Goal: Register for event/course

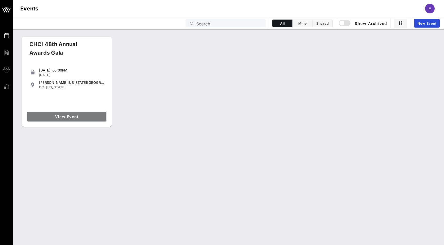
click at [61, 115] on span "View Event" at bounding box center [66, 116] width 75 height 5
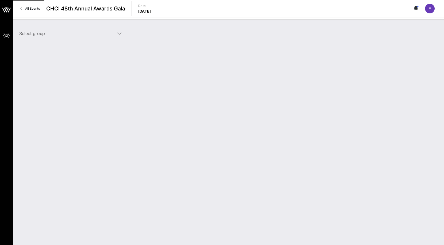
type input "American Beverage Association (American Beverage Association) [[PERSON_NAME], […"
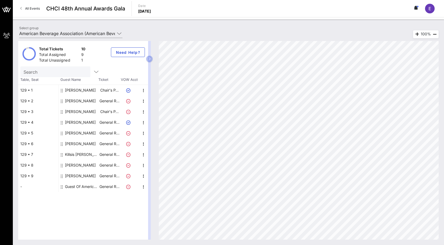
click at [71, 173] on div "[PERSON_NAME]" at bounding box center [80, 175] width 31 height 11
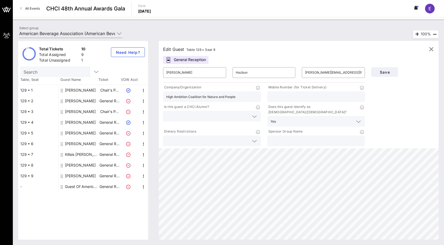
click at [73, 130] on div "[PERSON_NAME]" at bounding box center [80, 132] width 31 height 11
type input "[PERSON_NAME]"
type input "[EMAIL_ADDRESS][DOMAIN_NAME]"
type input "[PHONE_NUMBER]"
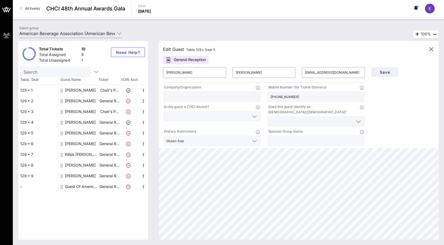
click at [82, 174] on div "[PERSON_NAME]" at bounding box center [80, 175] width 31 height 11
type input "[PERSON_NAME]"
type input "Hazbun"
type input "[PERSON_NAME][EMAIL_ADDRESS][PERSON_NAME][DOMAIN_NAME]"
type input "High Ambition Coalition for Nature and People"
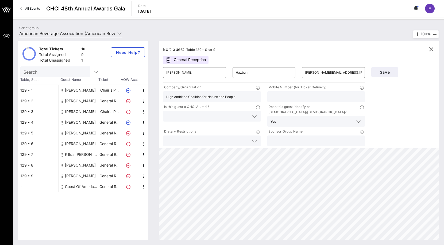
click at [78, 164] on div "[PERSON_NAME]" at bounding box center [80, 165] width 31 height 11
type input "[PERSON_NAME]"
type input "[PERSON_NAME][EMAIL_ADDRESS][DOMAIN_NAME]"
type input "American Beverage Association"
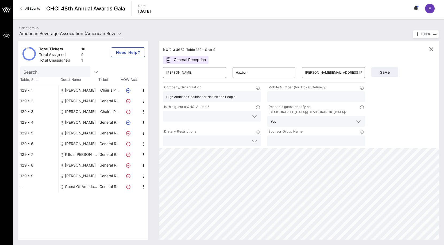
type input "[PHONE_NUMBER]"
